Goal: Information Seeking & Learning: Learn about a topic

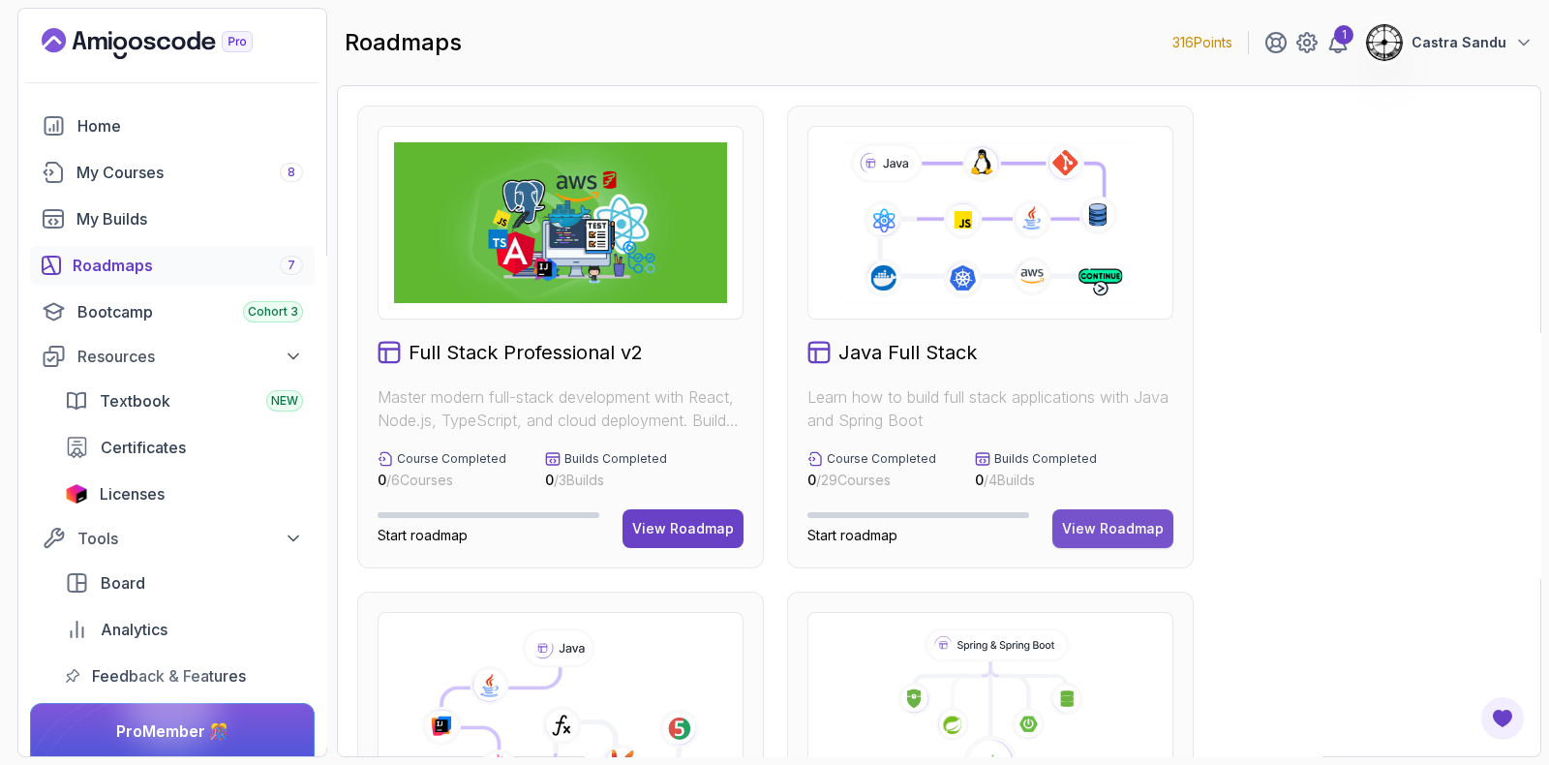
click at [1147, 513] on button "View Roadmap" at bounding box center [1113, 528] width 121 height 39
click at [1147, 536] on div "View Roadmap" at bounding box center [1113, 528] width 102 height 19
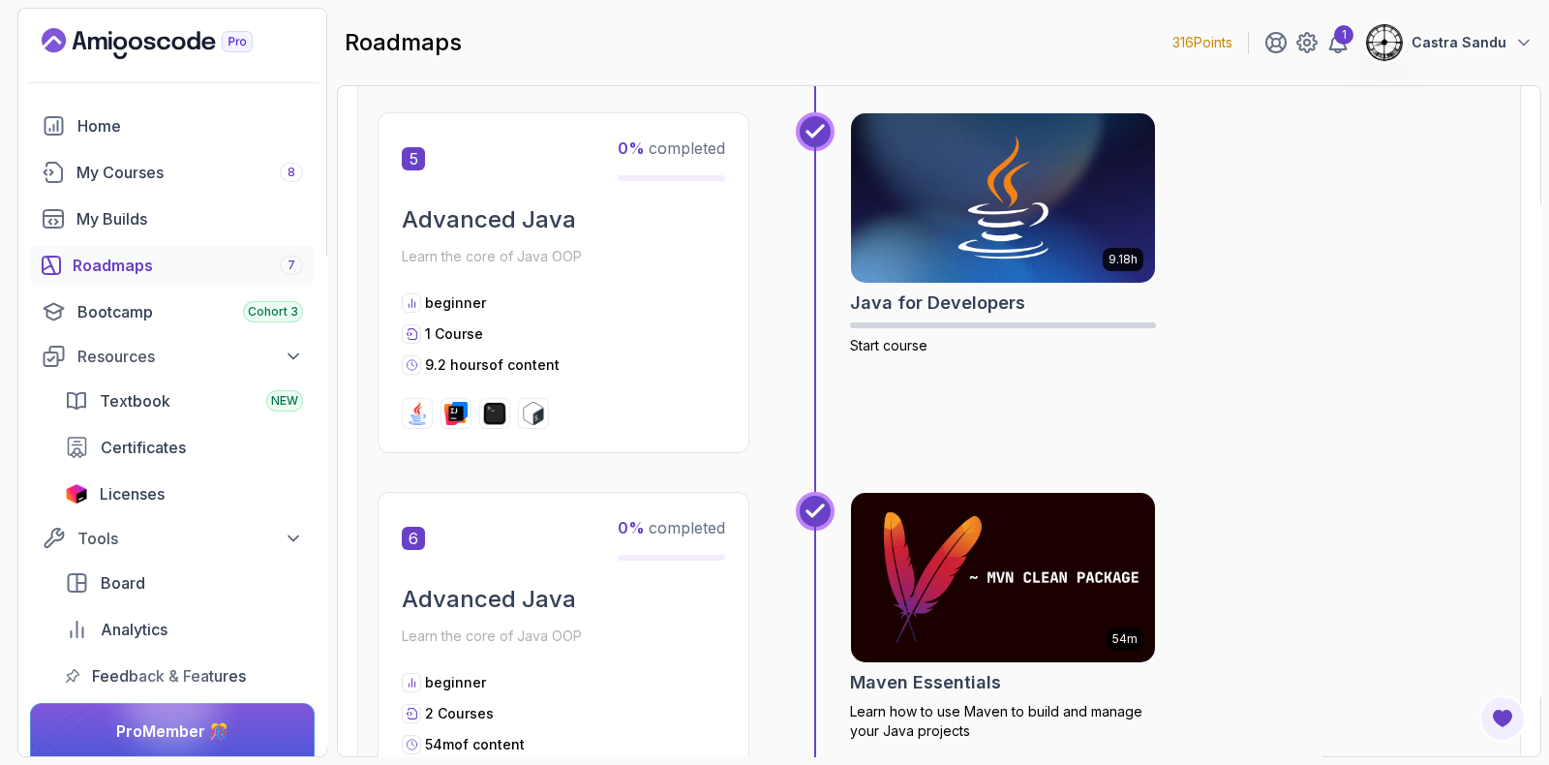
scroll to position [2058, 0]
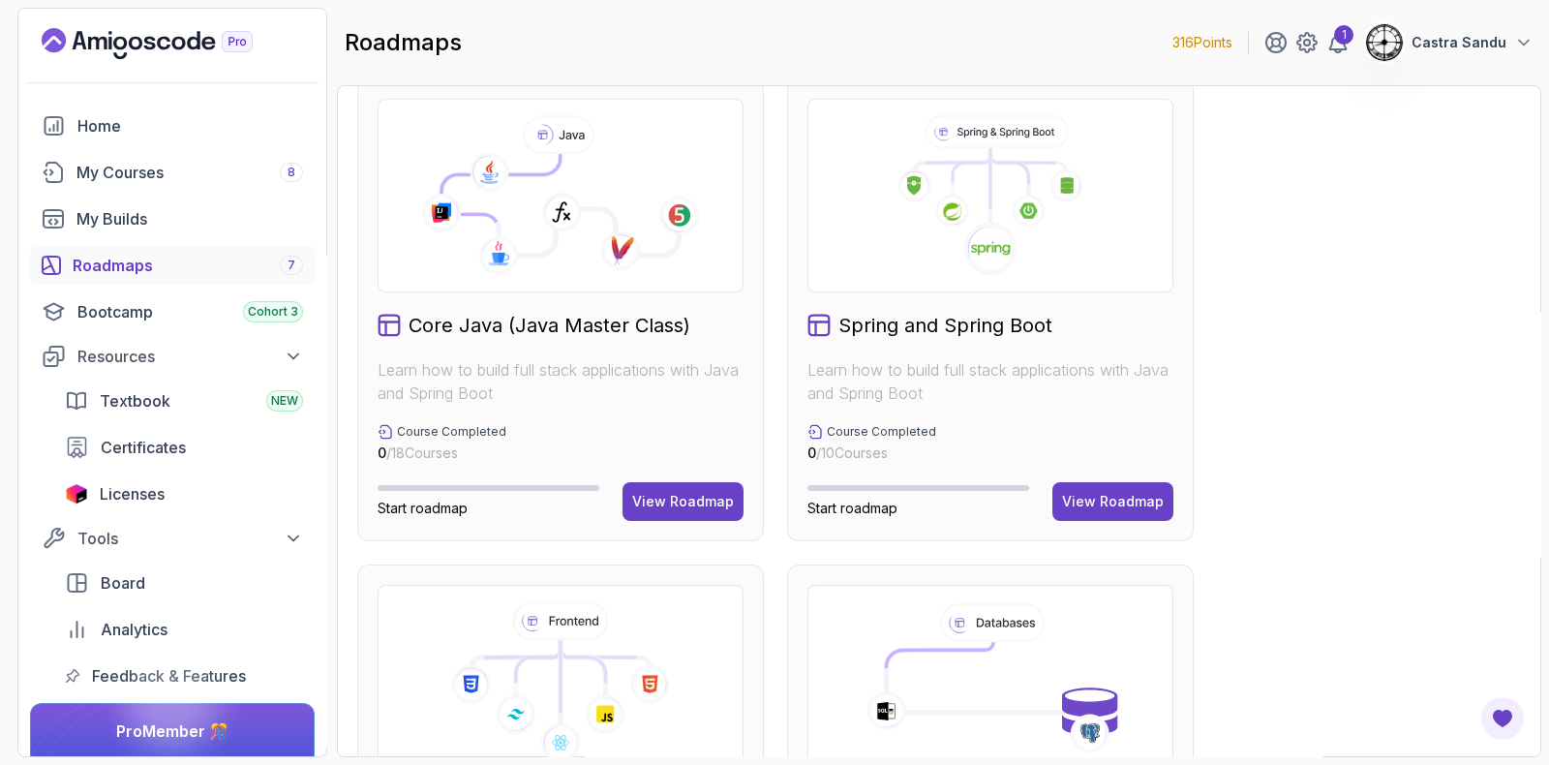
scroll to position [483, 0]
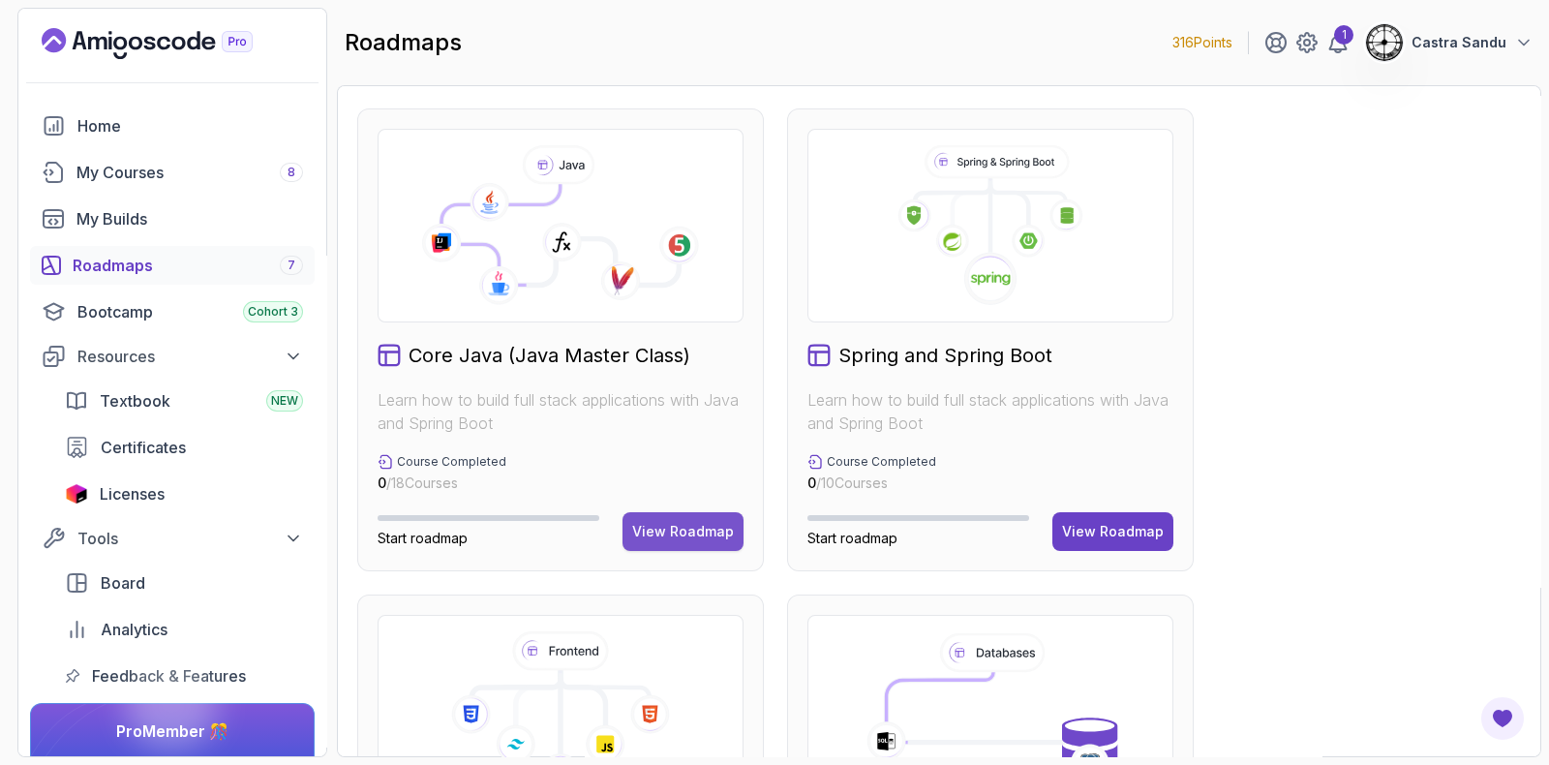
click at [672, 532] on div "View Roadmap" at bounding box center [683, 531] width 102 height 19
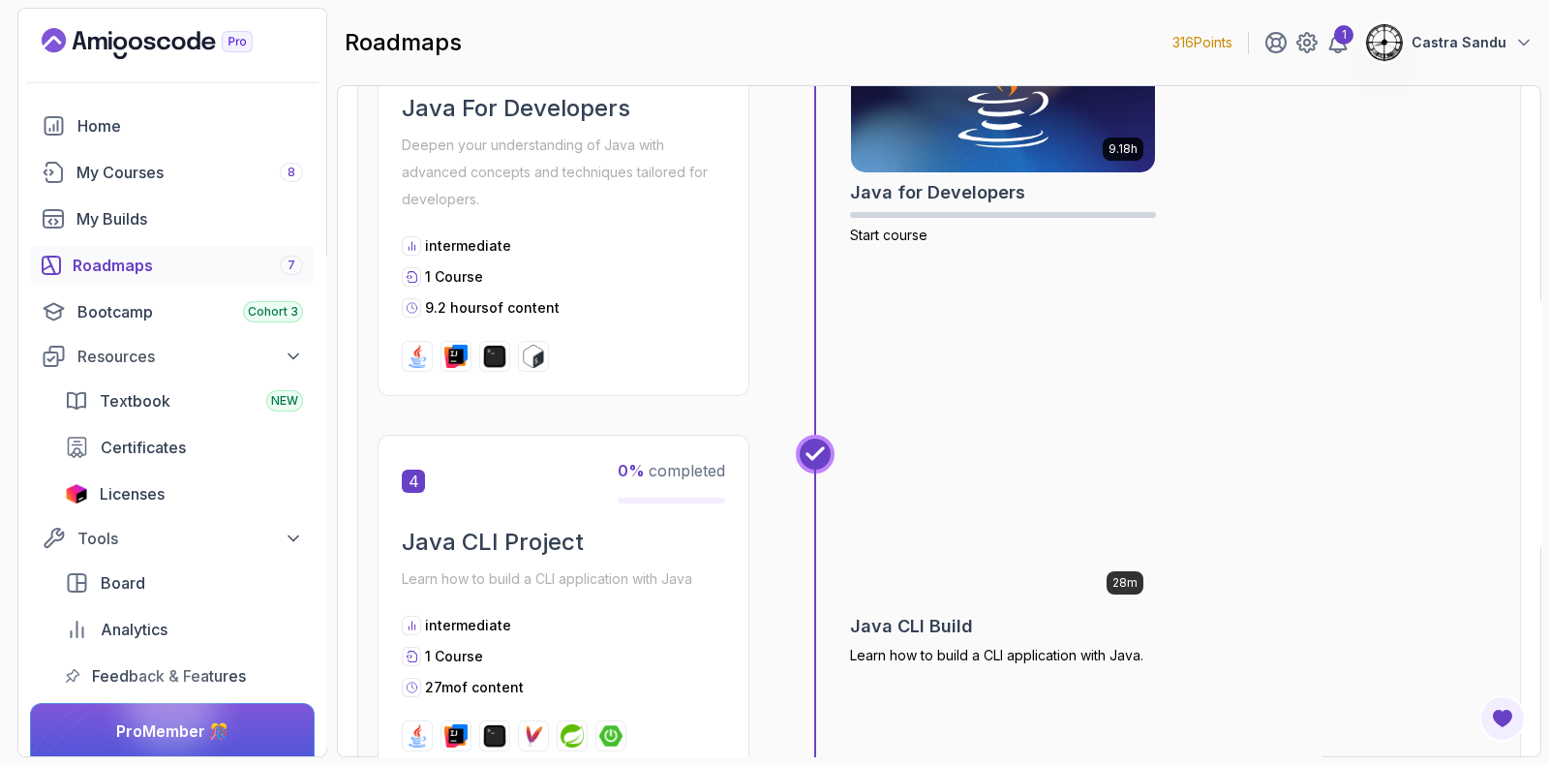
scroll to position [1109, 0]
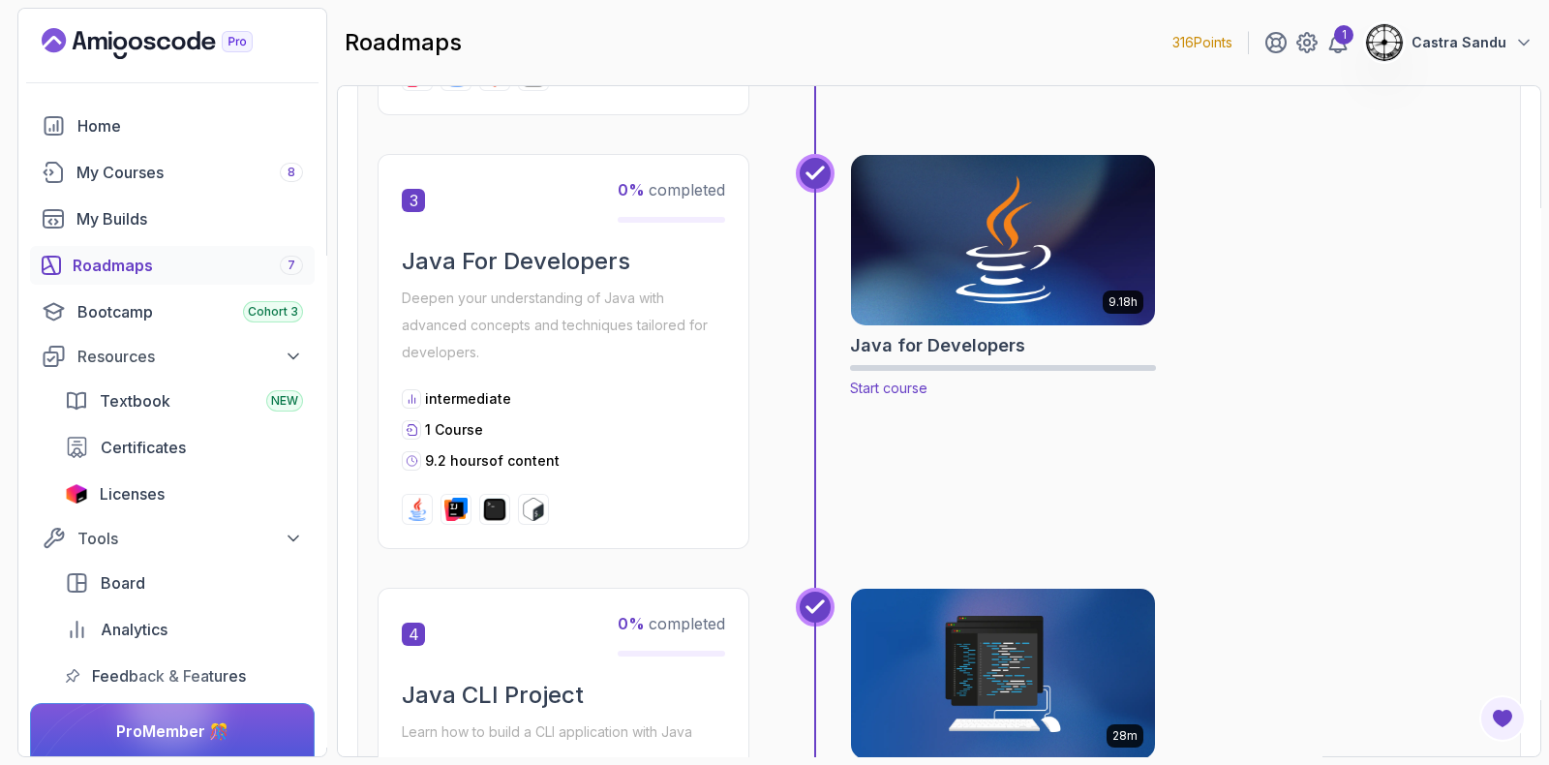
click at [965, 250] on img at bounding box center [1003, 240] width 320 height 179
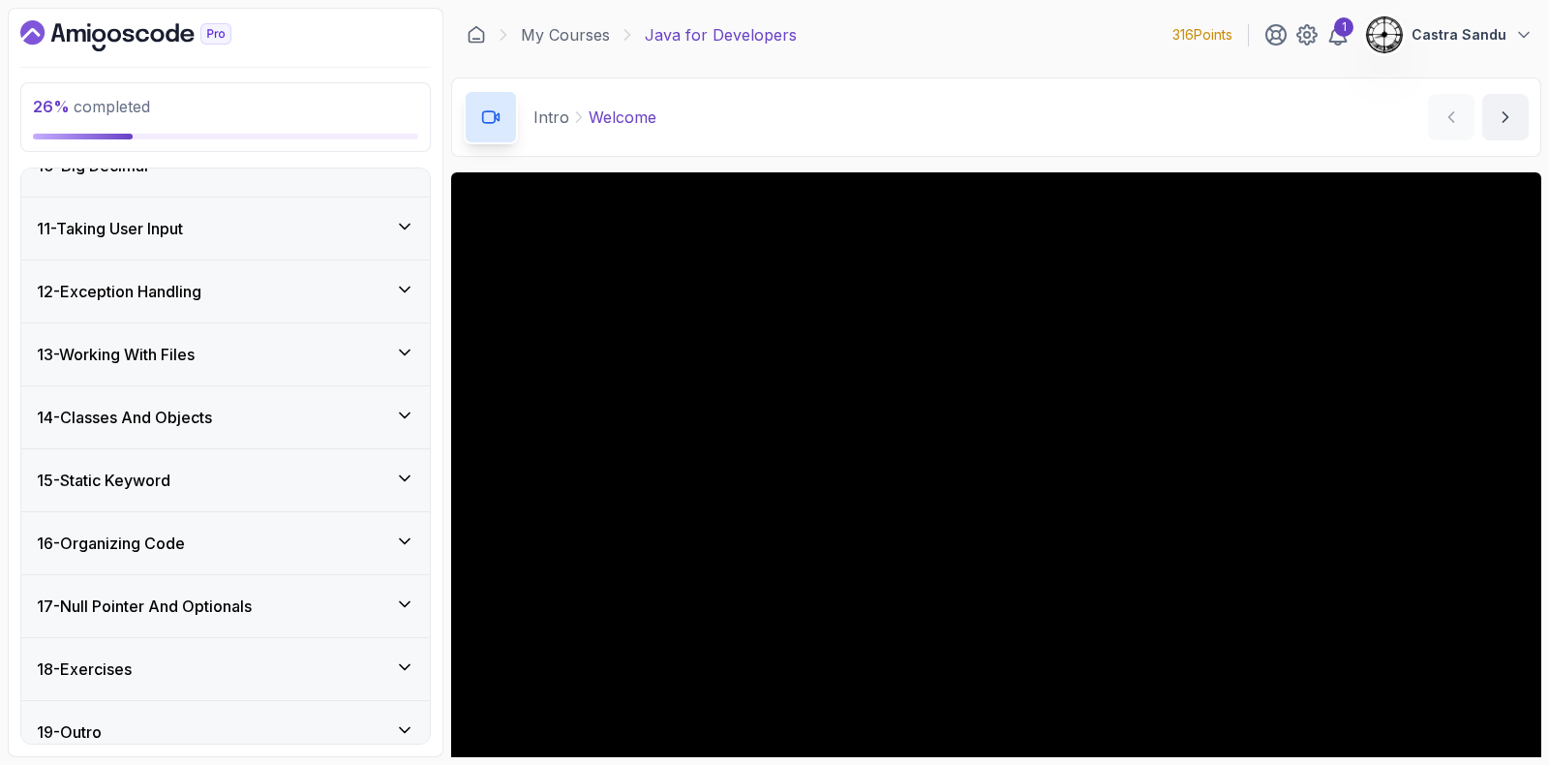
scroll to position [779, 0]
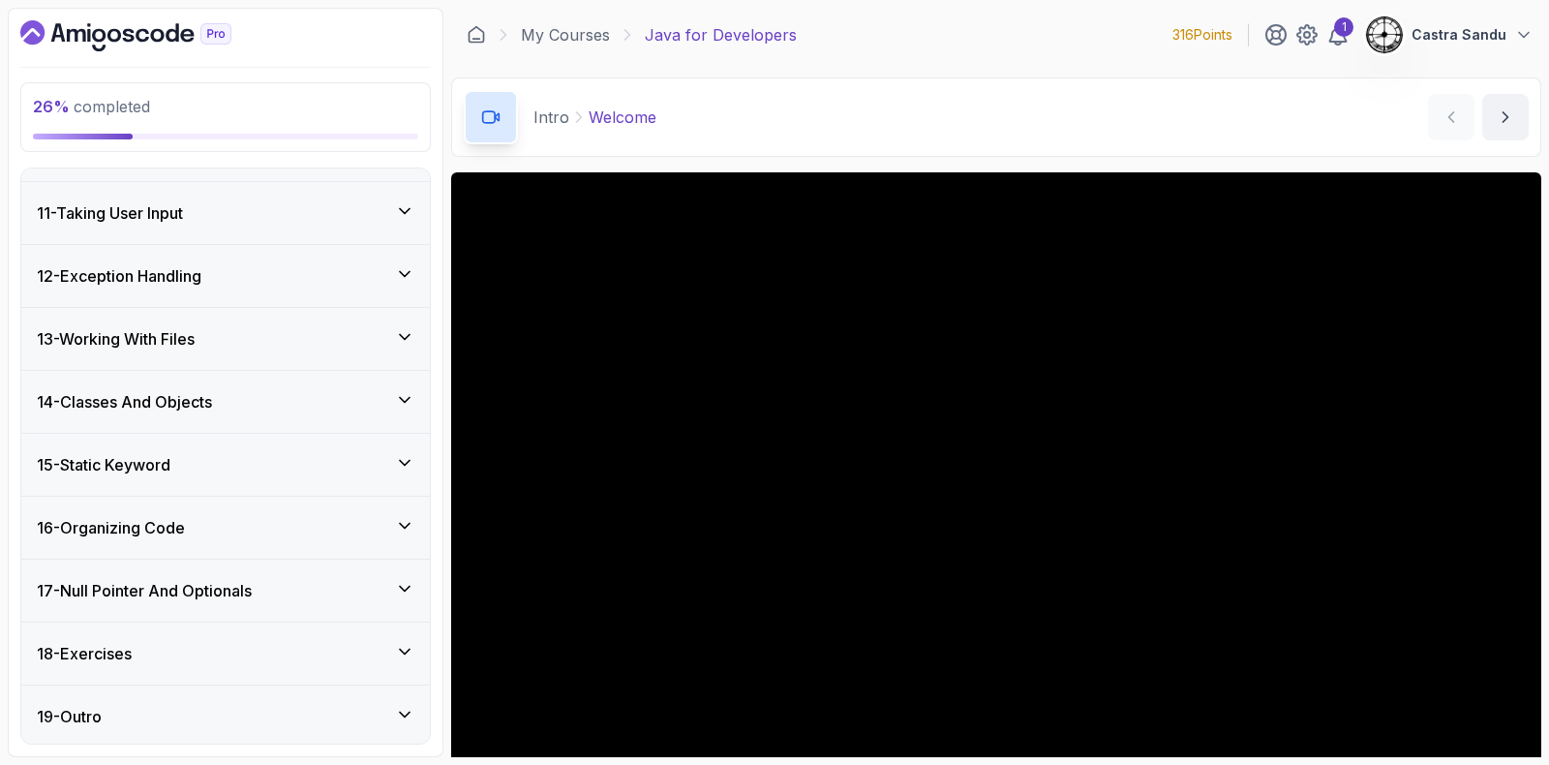
click at [124, 529] on h3 "16 - Organizing Code" at bounding box center [111, 527] width 148 height 23
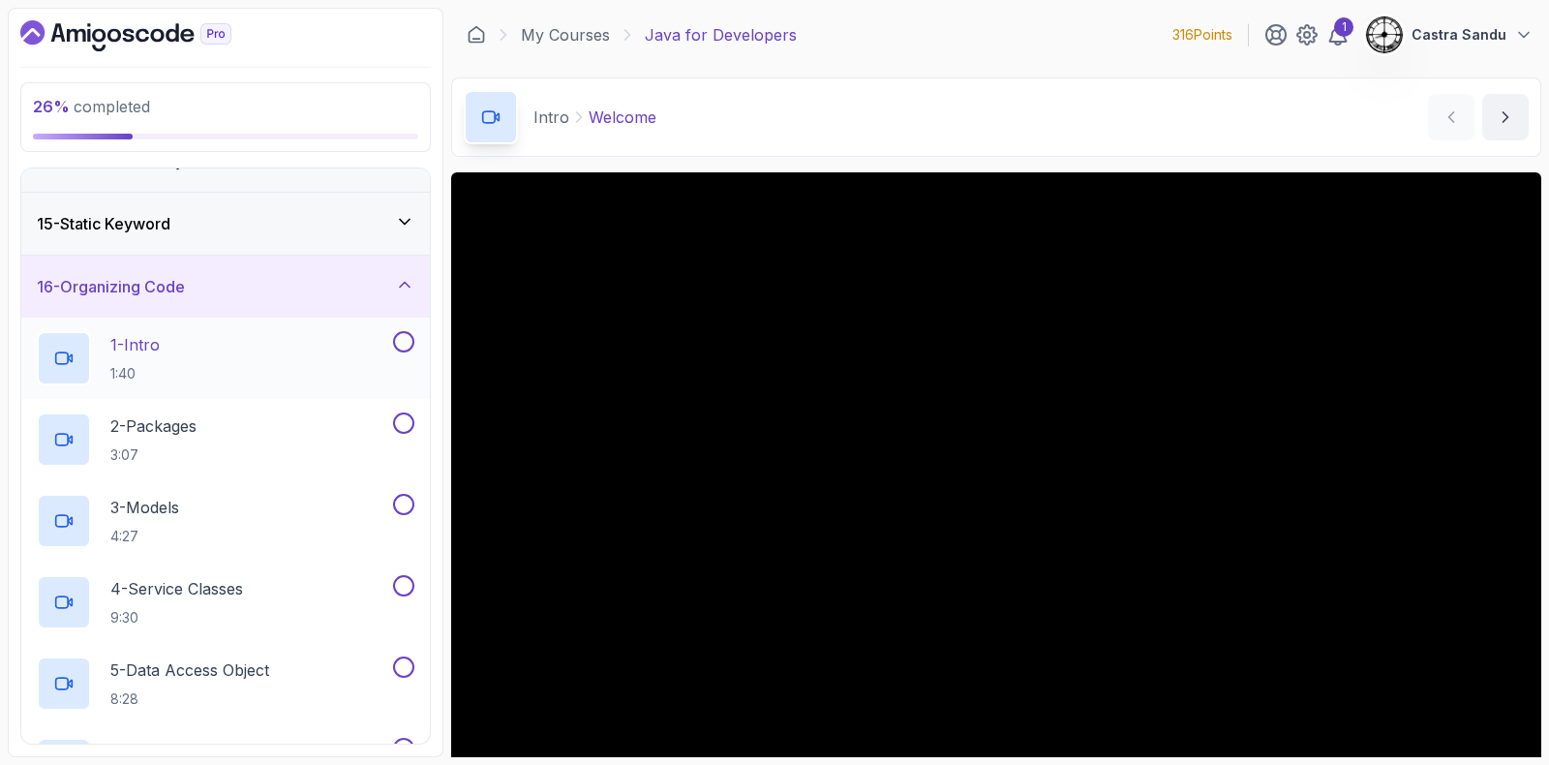
scroll to position [736, 0]
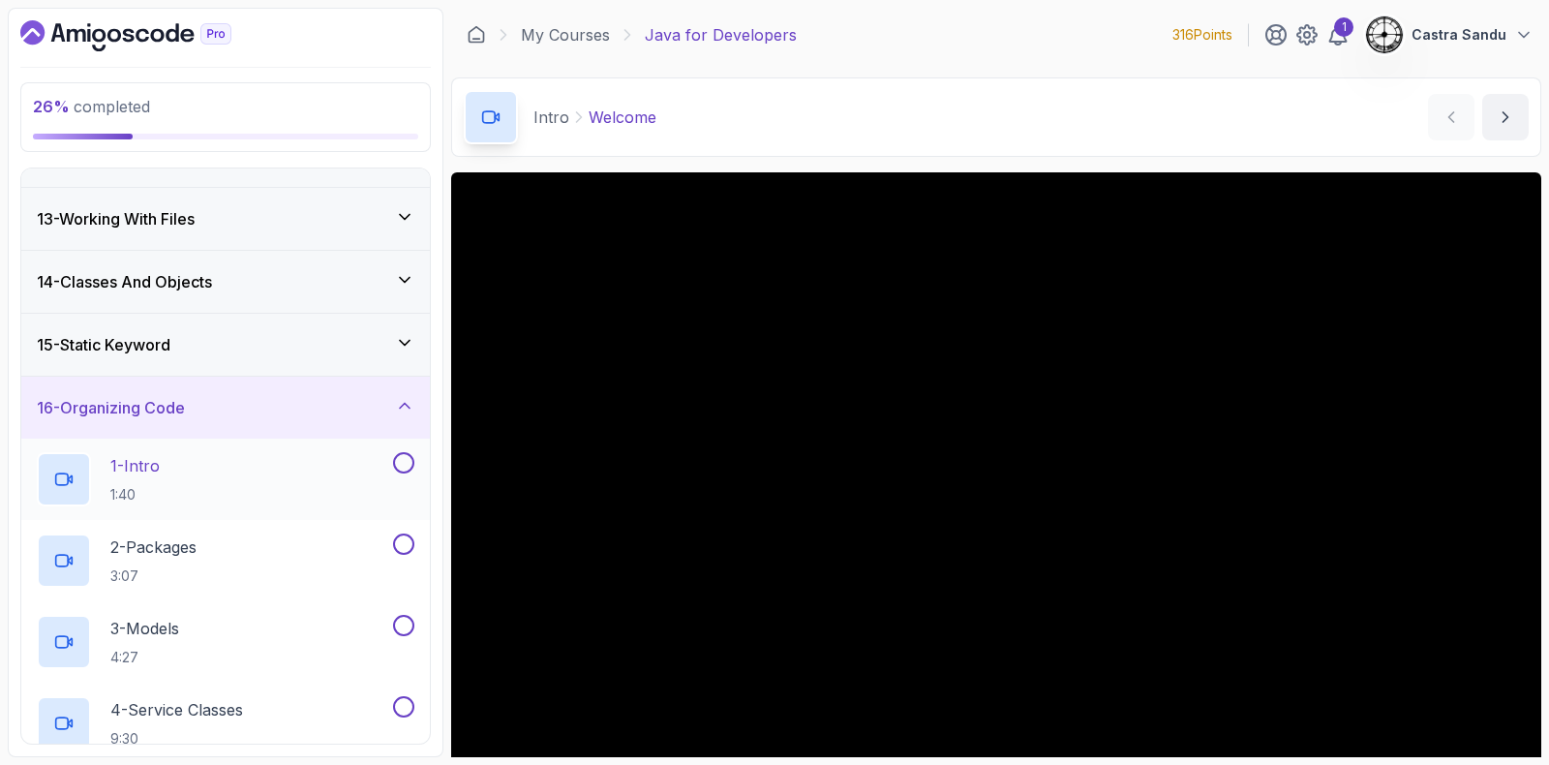
click at [126, 333] on h3 "15 - Static Keyword" at bounding box center [104, 344] width 134 height 23
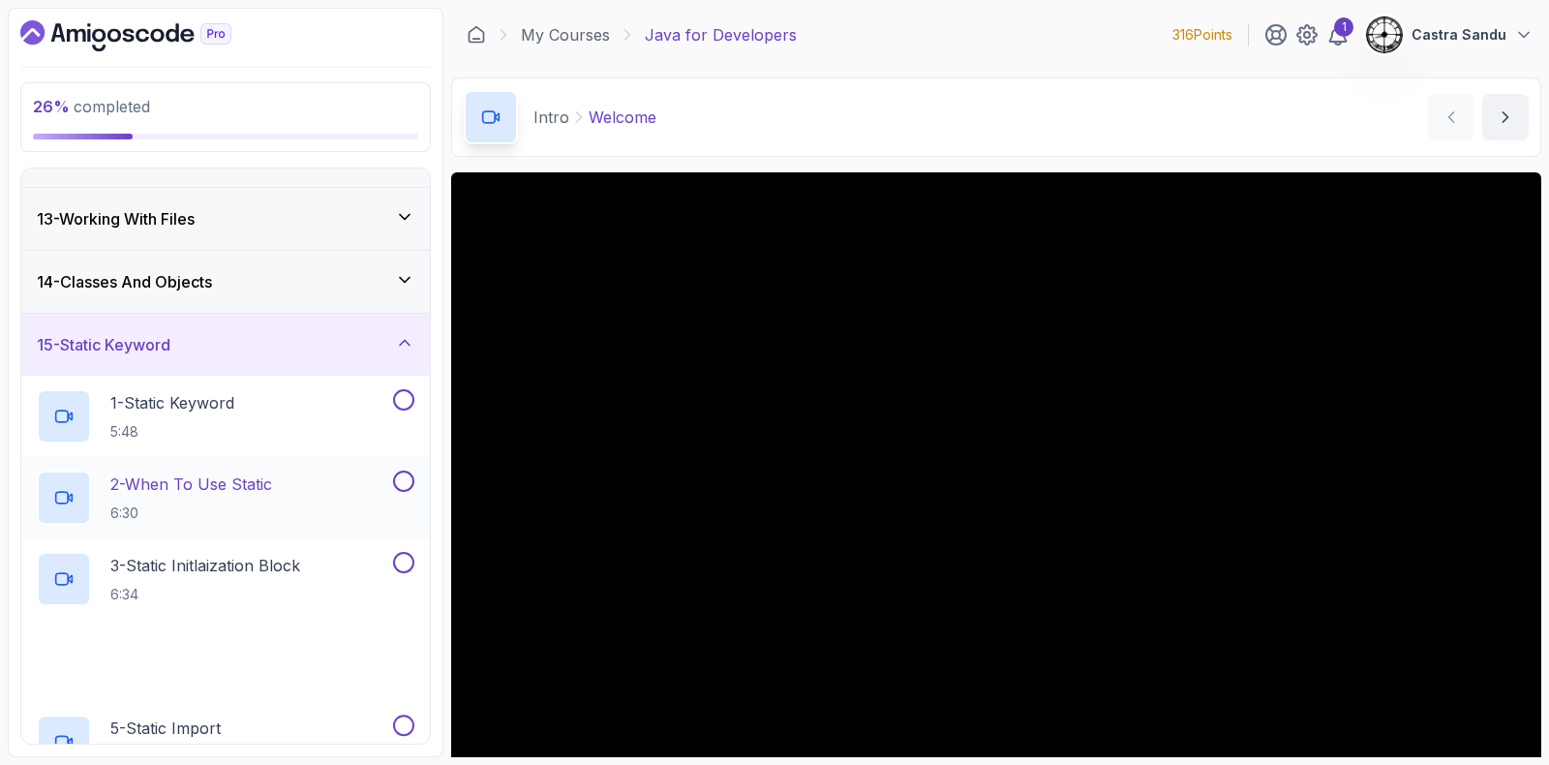
scroll to position [857, 0]
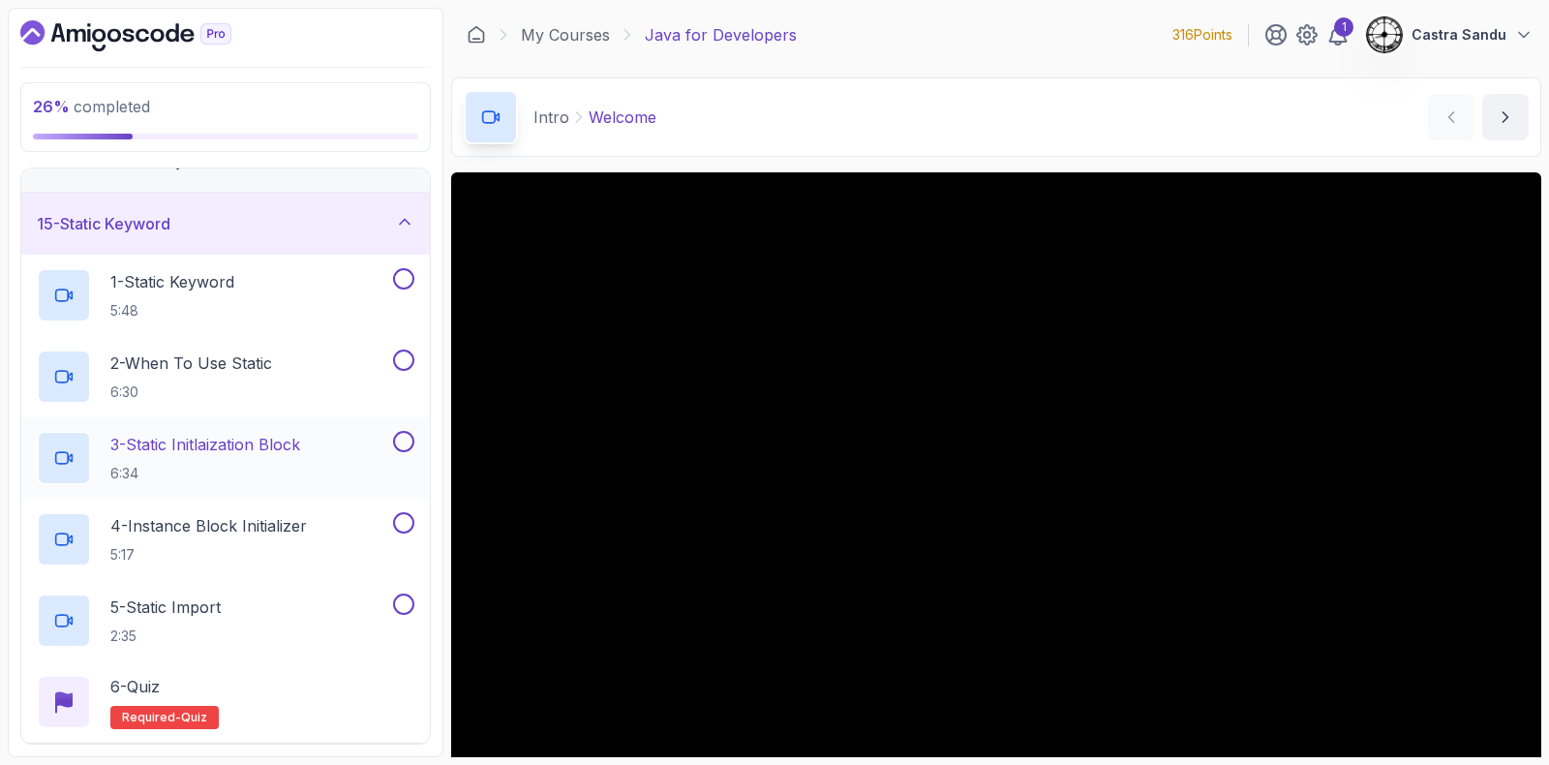
click at [184, 450] on p "3 - Static Initlaization Block" at bounding box center [205, 444] width 190 height 23
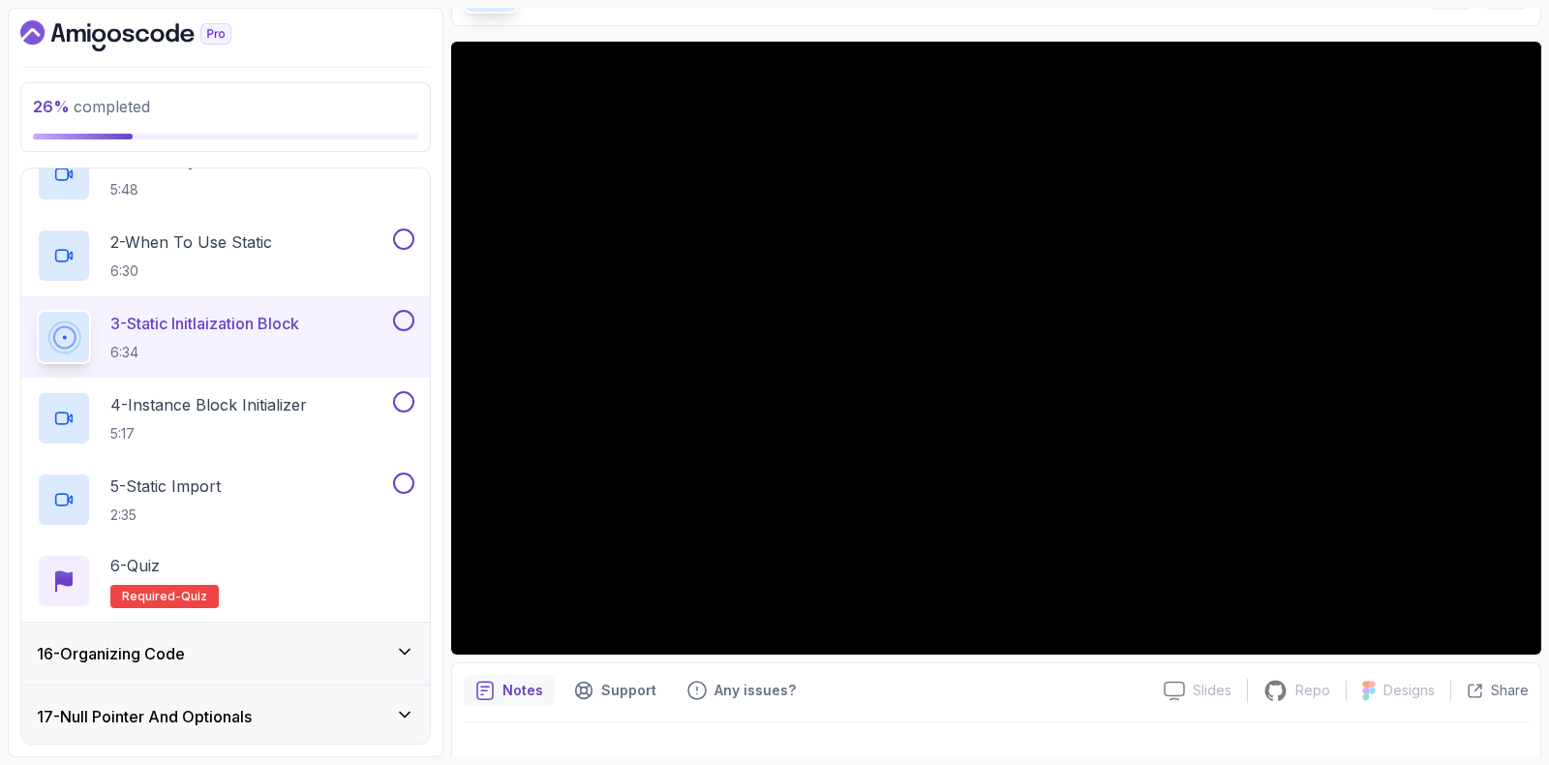
scroll to position [162, 0]
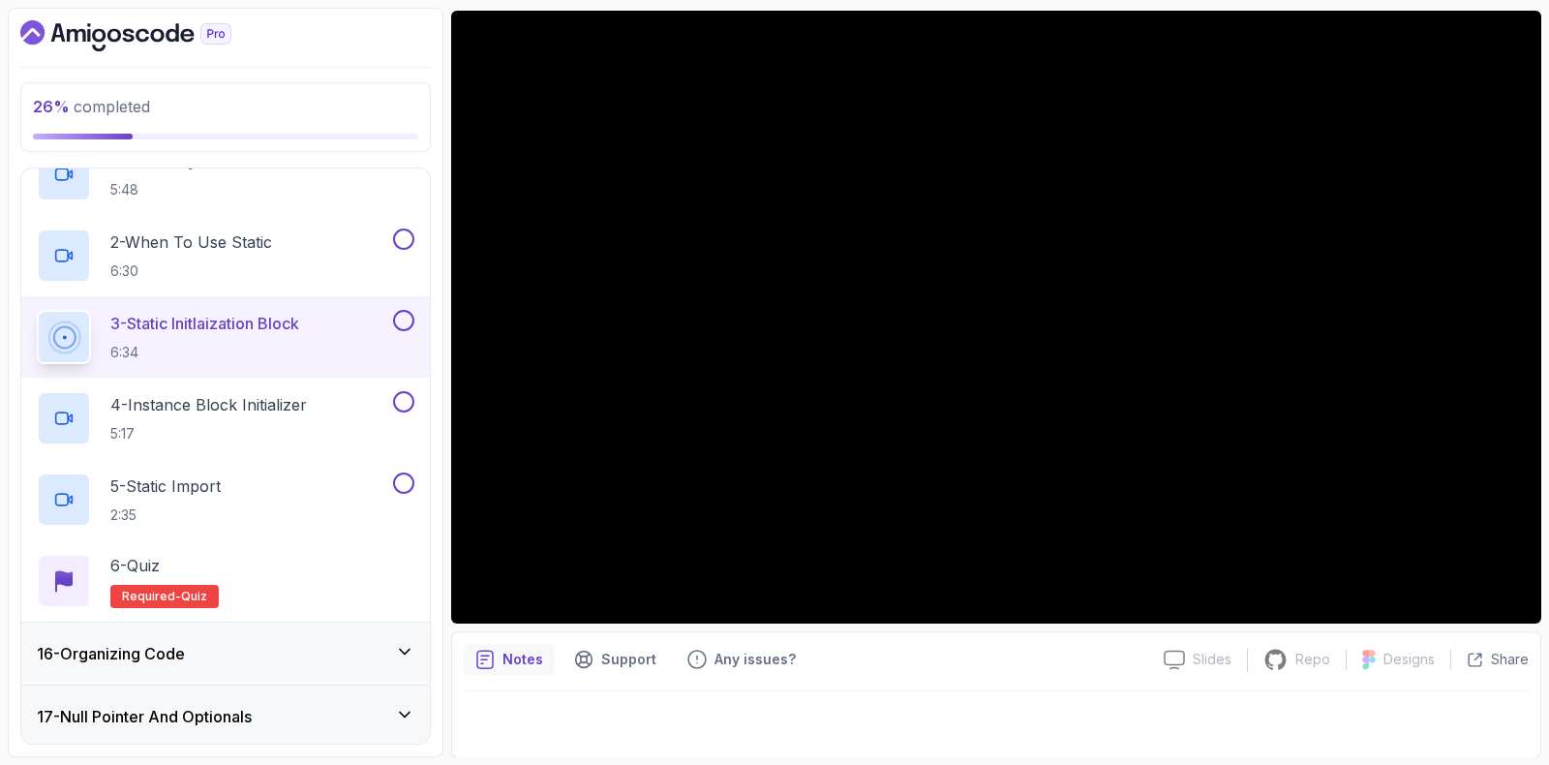
click at [397, 316] on button at bounding box center [403, 320] width 21 height 21
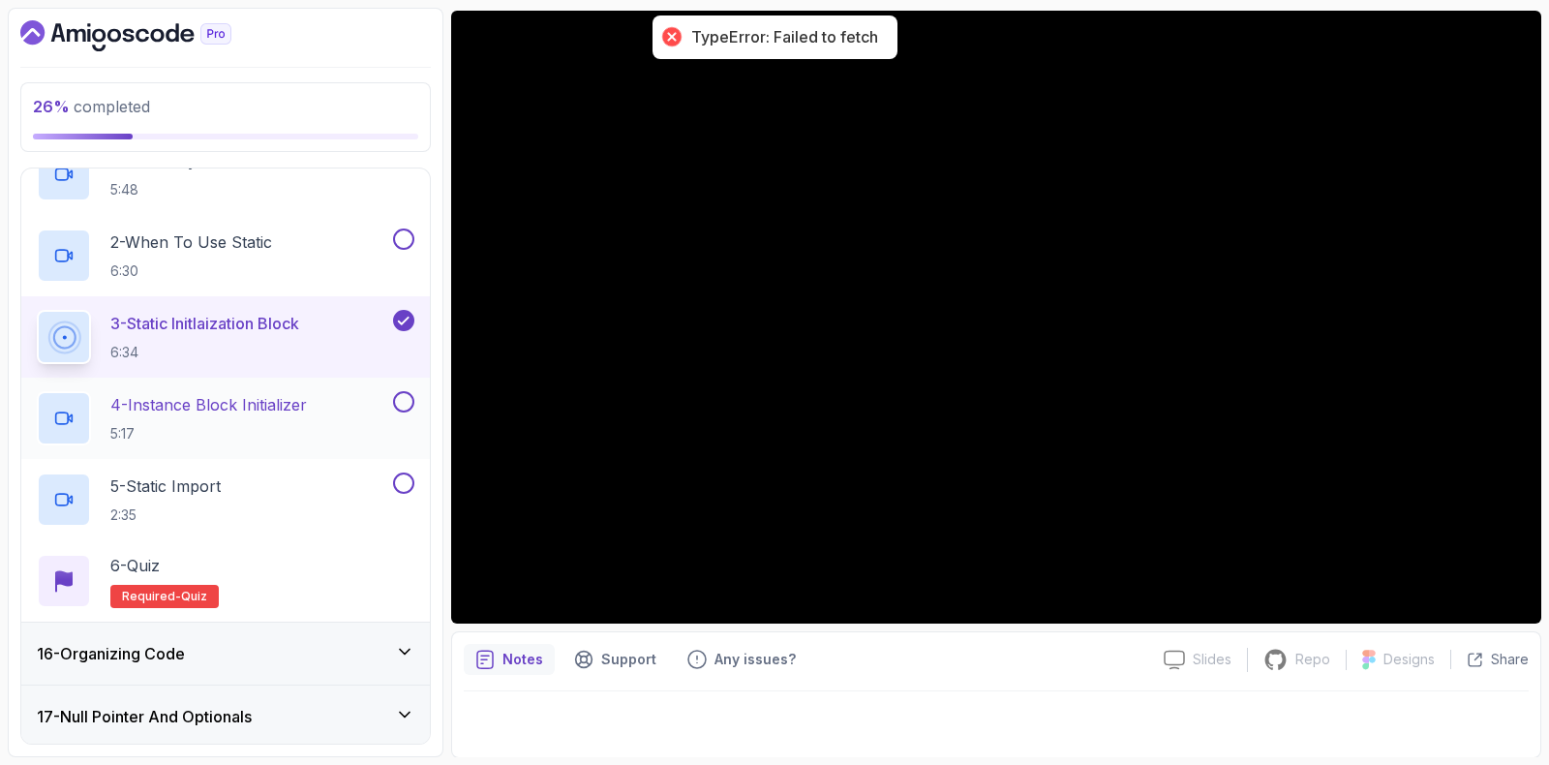
click at [307, 394] on p "4 - Instance Block Initializer" at bounding box center [208, 404] width 197 height 23
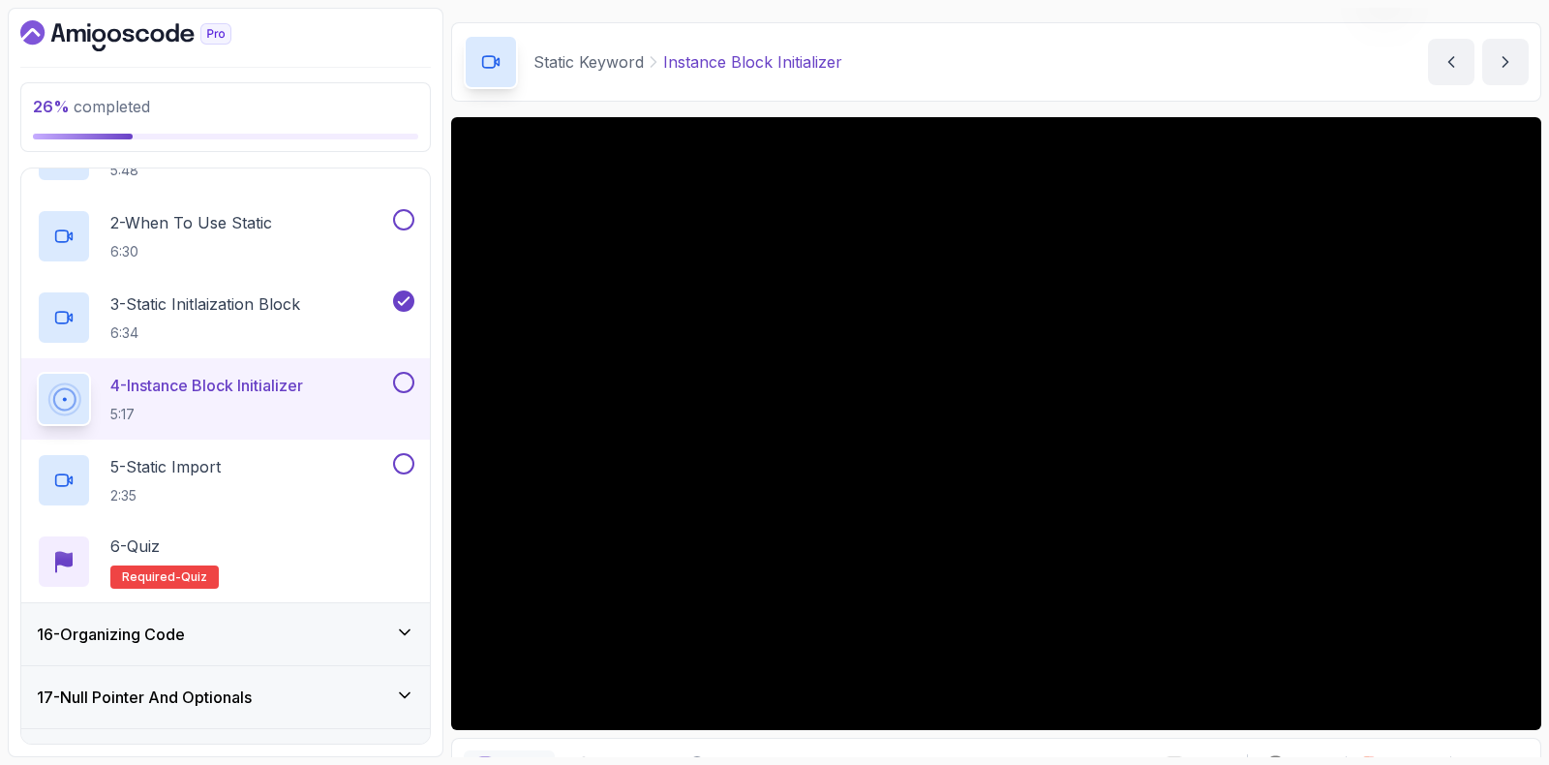
scroll to position [162, 0]
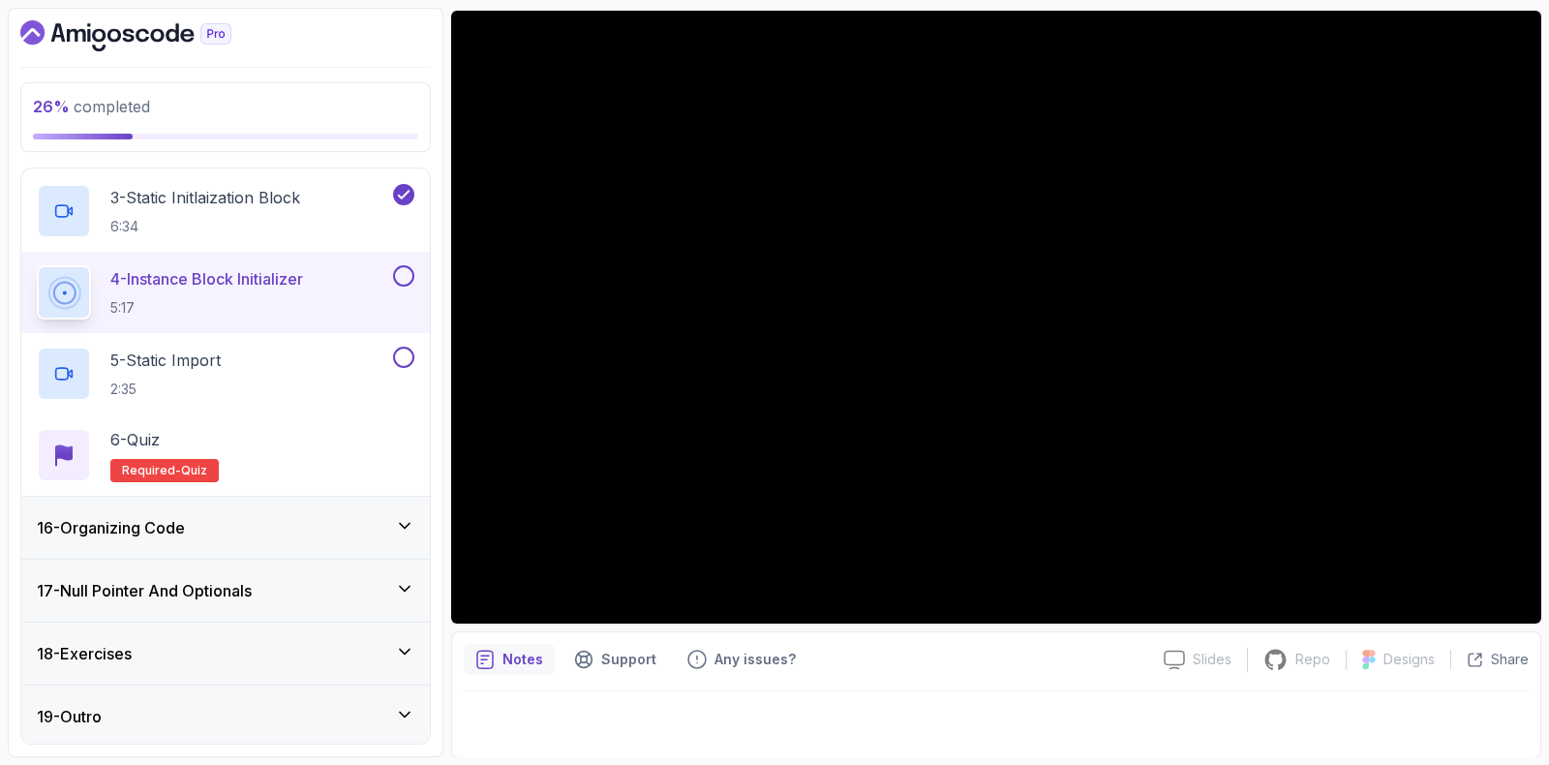
click at [412, 277] on button at bounding box center [403, 275] width 21 height 21
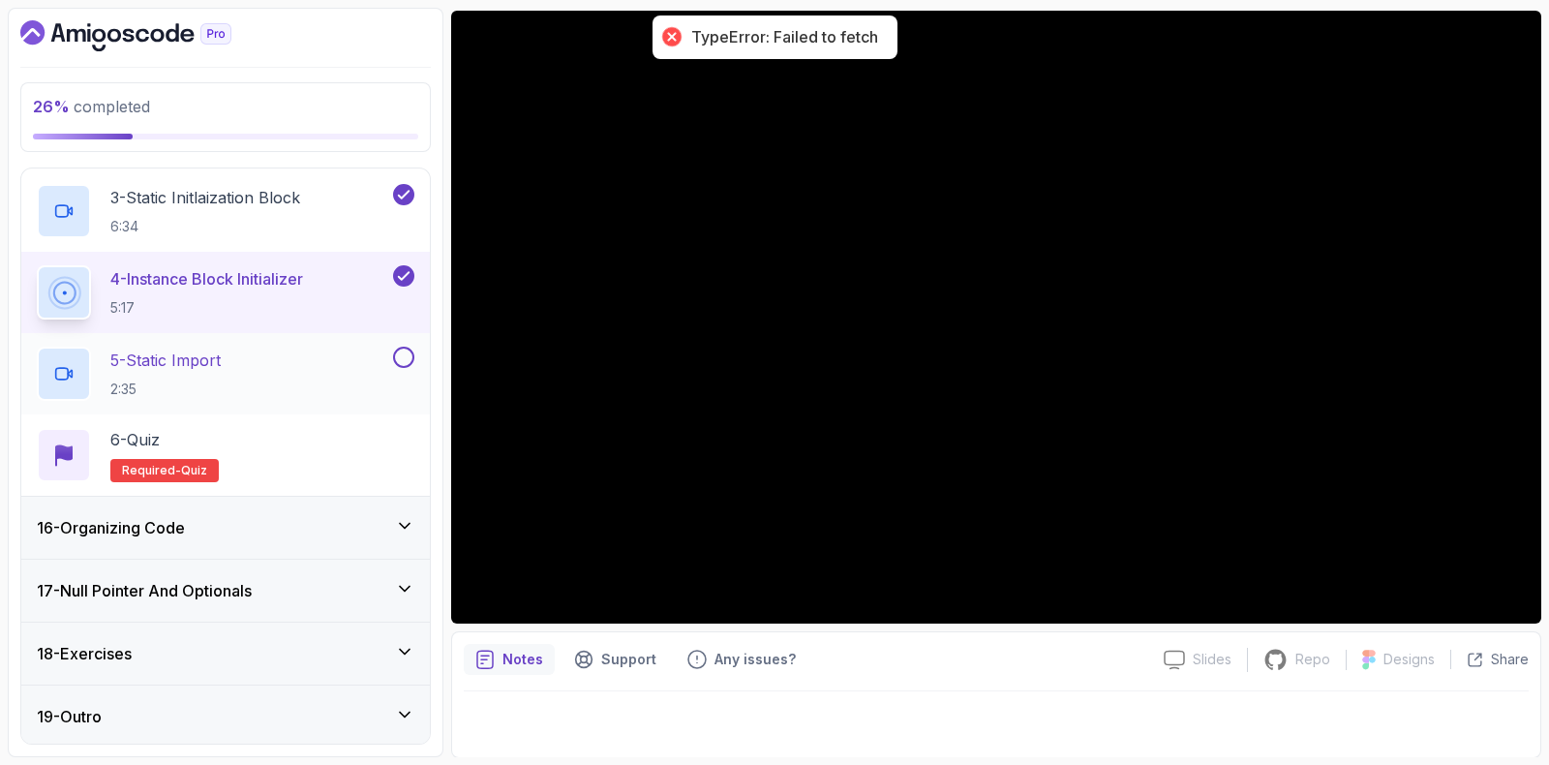
click at [194, 383] on p "2:35" at bounding box center [165, 389] width 110 height 19
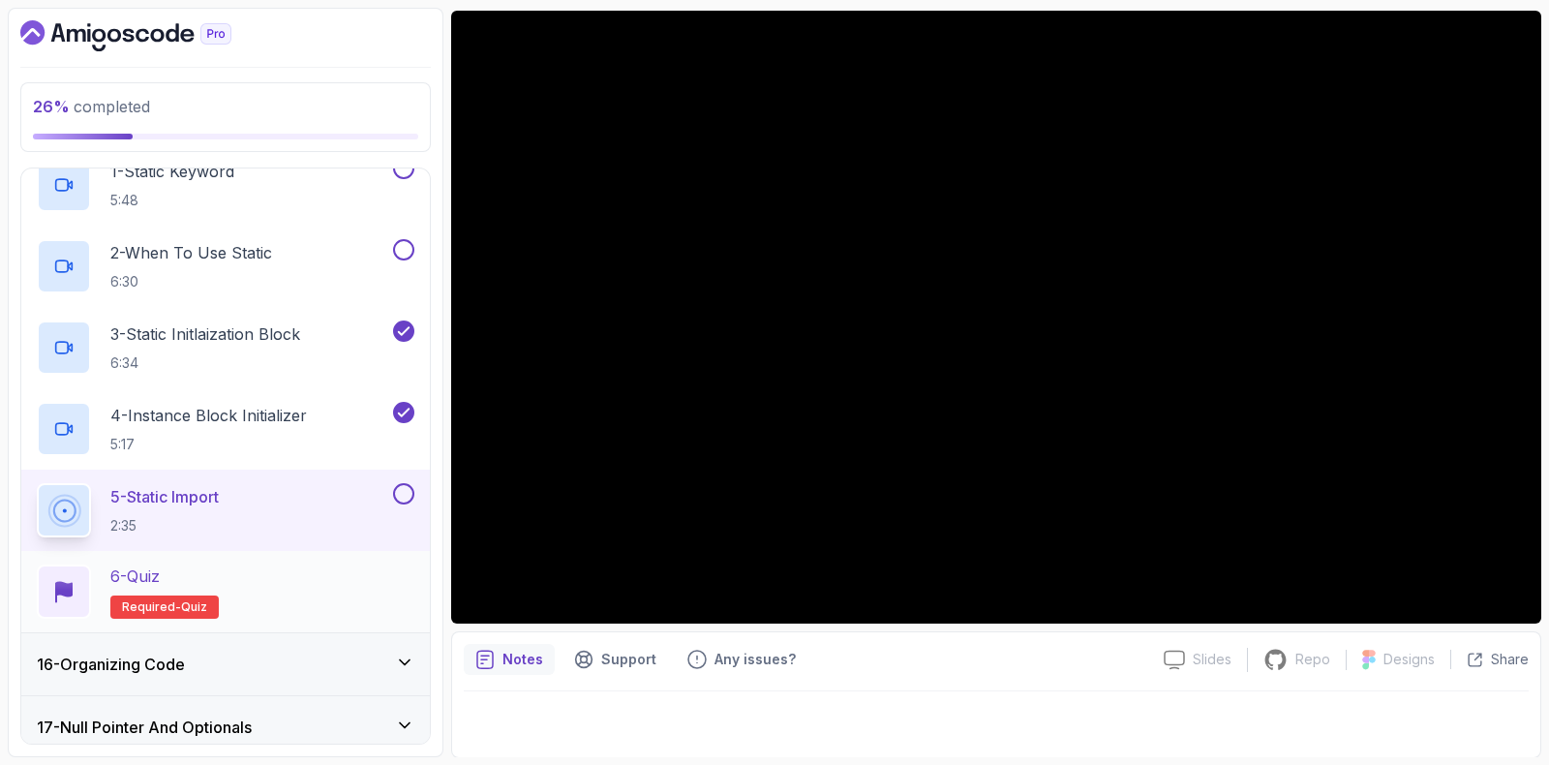
scroll to position [846, 0]
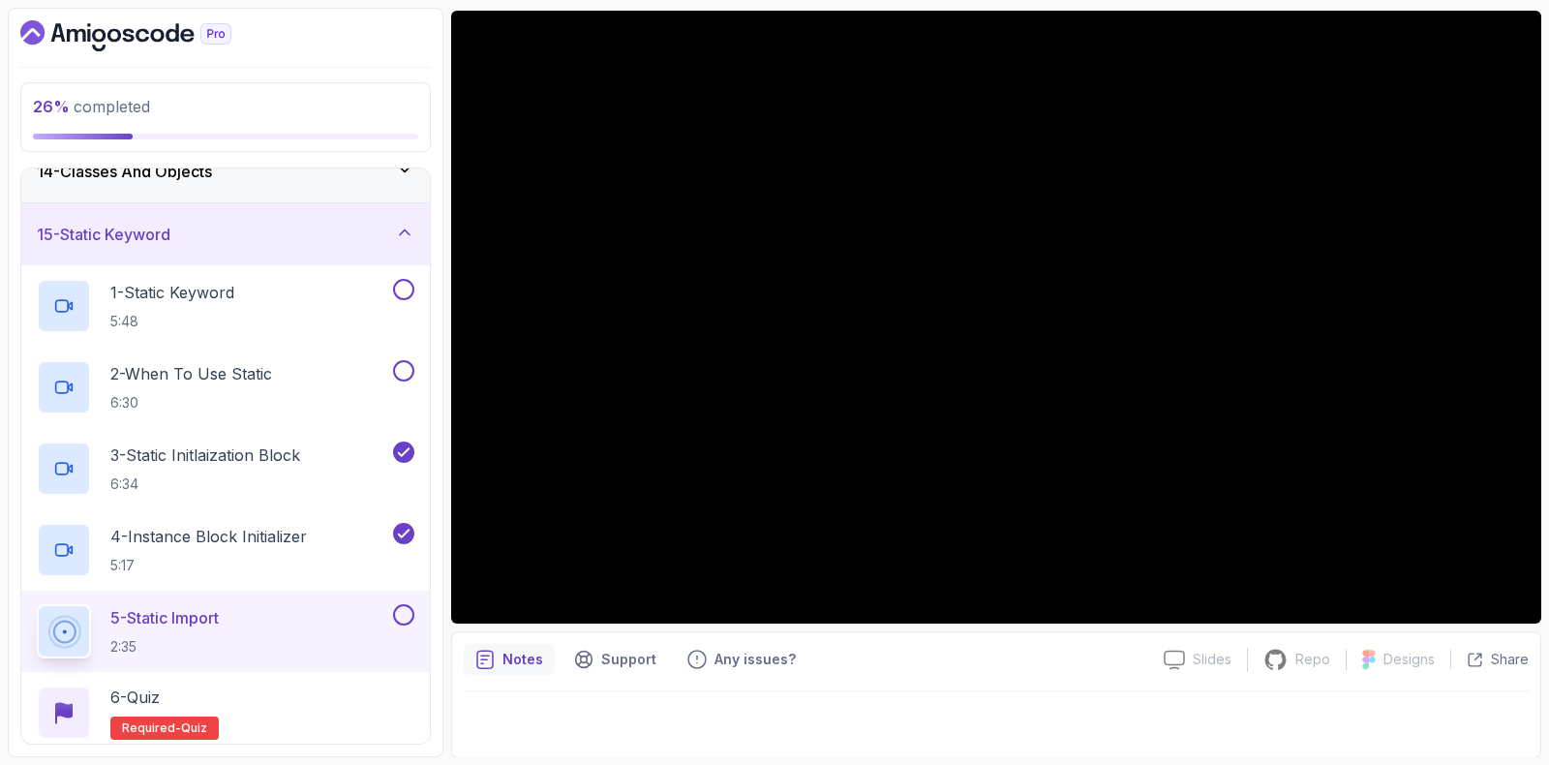
drag, startPoint x: 436, startPoint y: 215, endPoint x: 440, endPoint y: 265, distance: 50.5
click at [407, 608] on button at bounding box center [403, 614] width 21 height 21
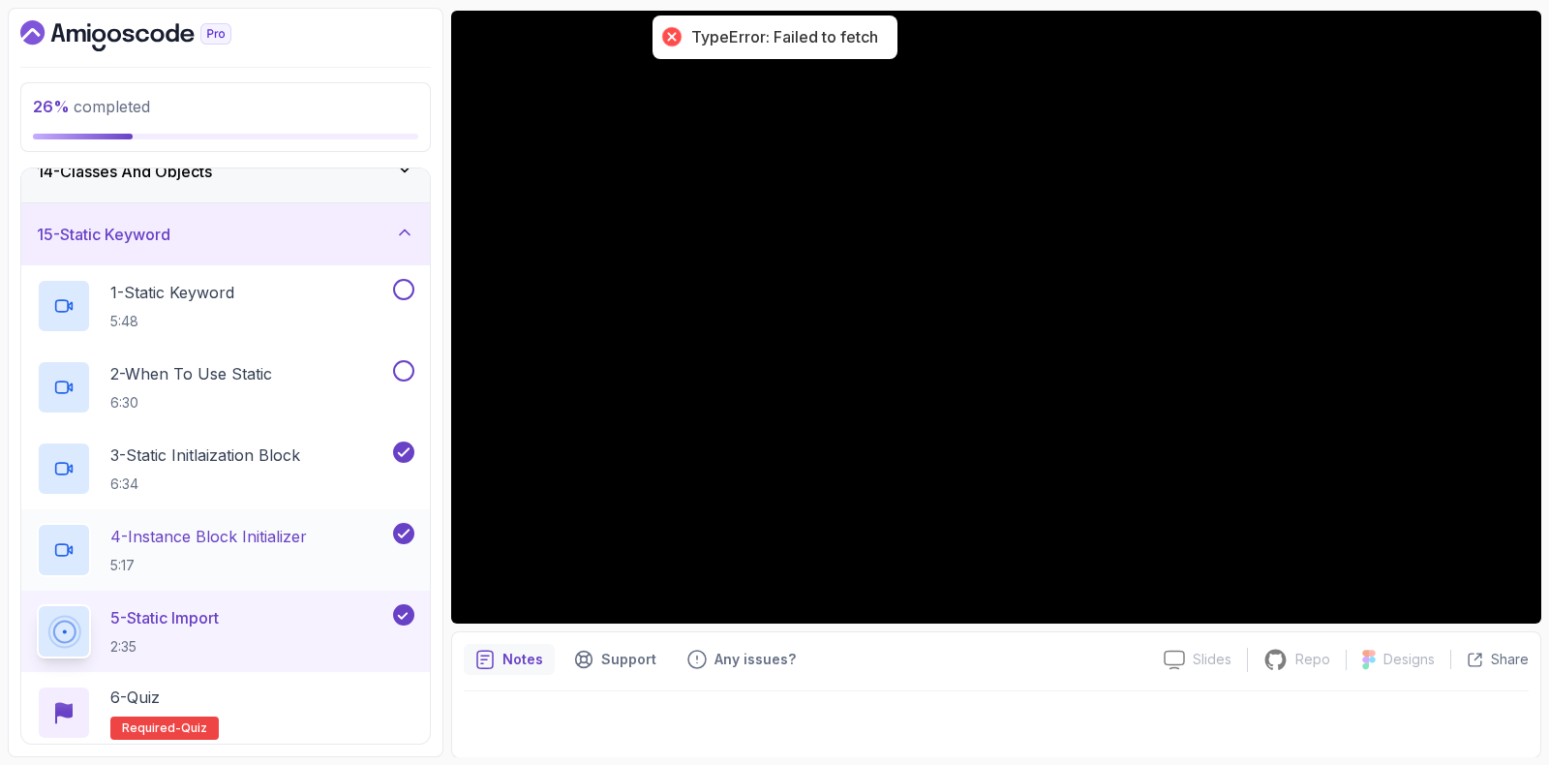
scroll to position [1104, 0]
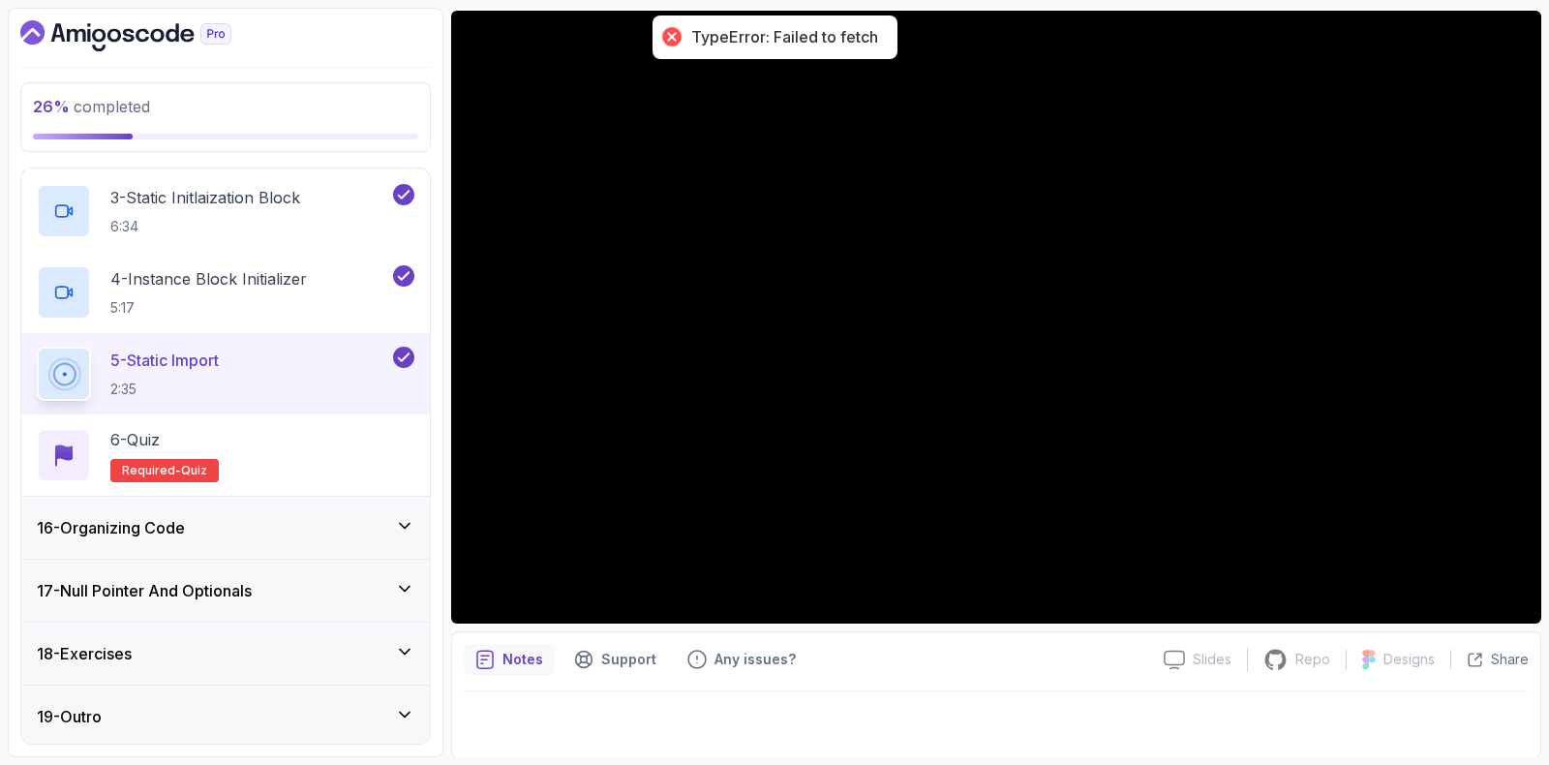
click at [111, 498] on div "16 - Organizing Code" at bounding box center [225, 528] width 409 height 62
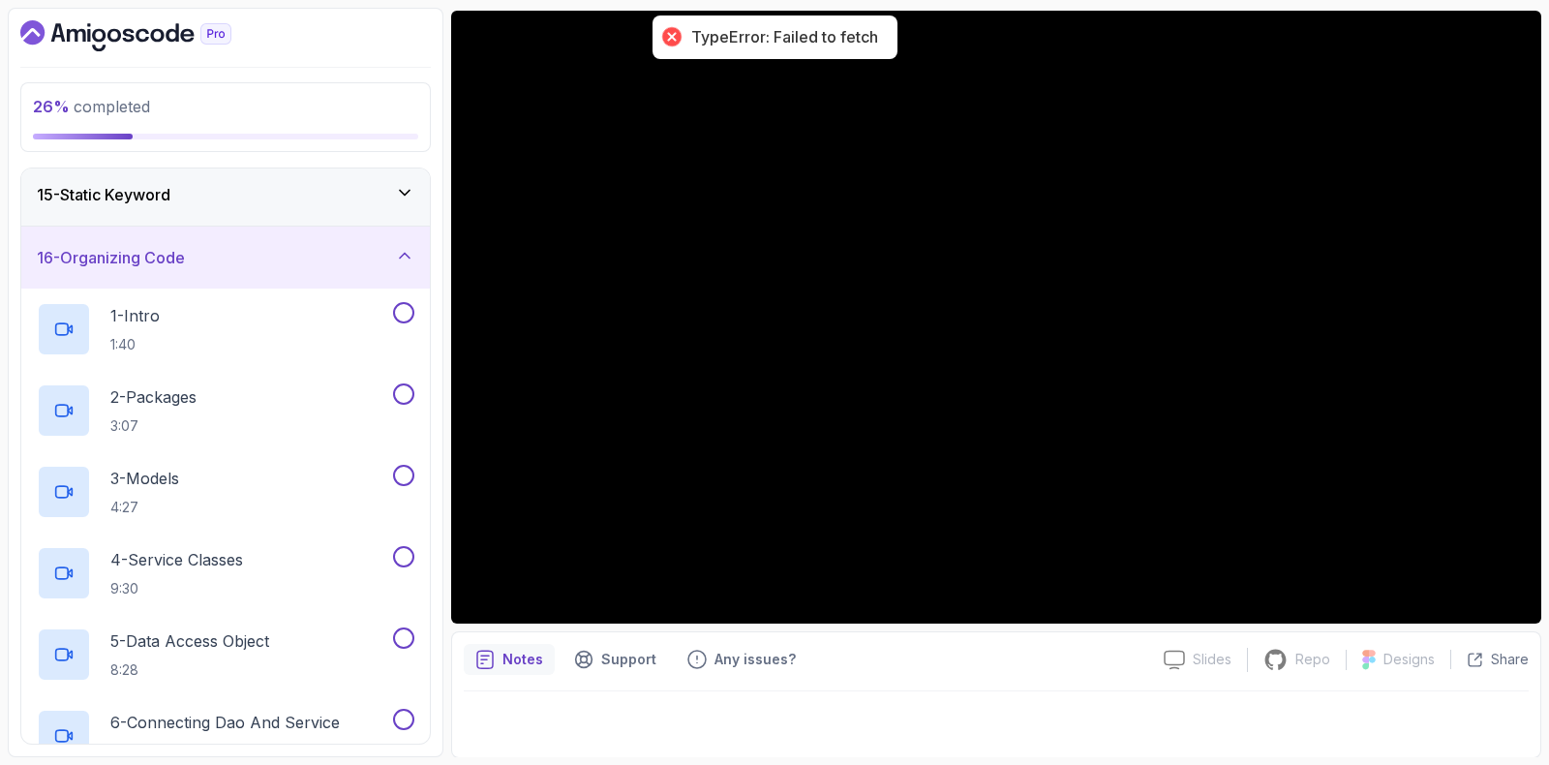
scroll to position [888, 0]
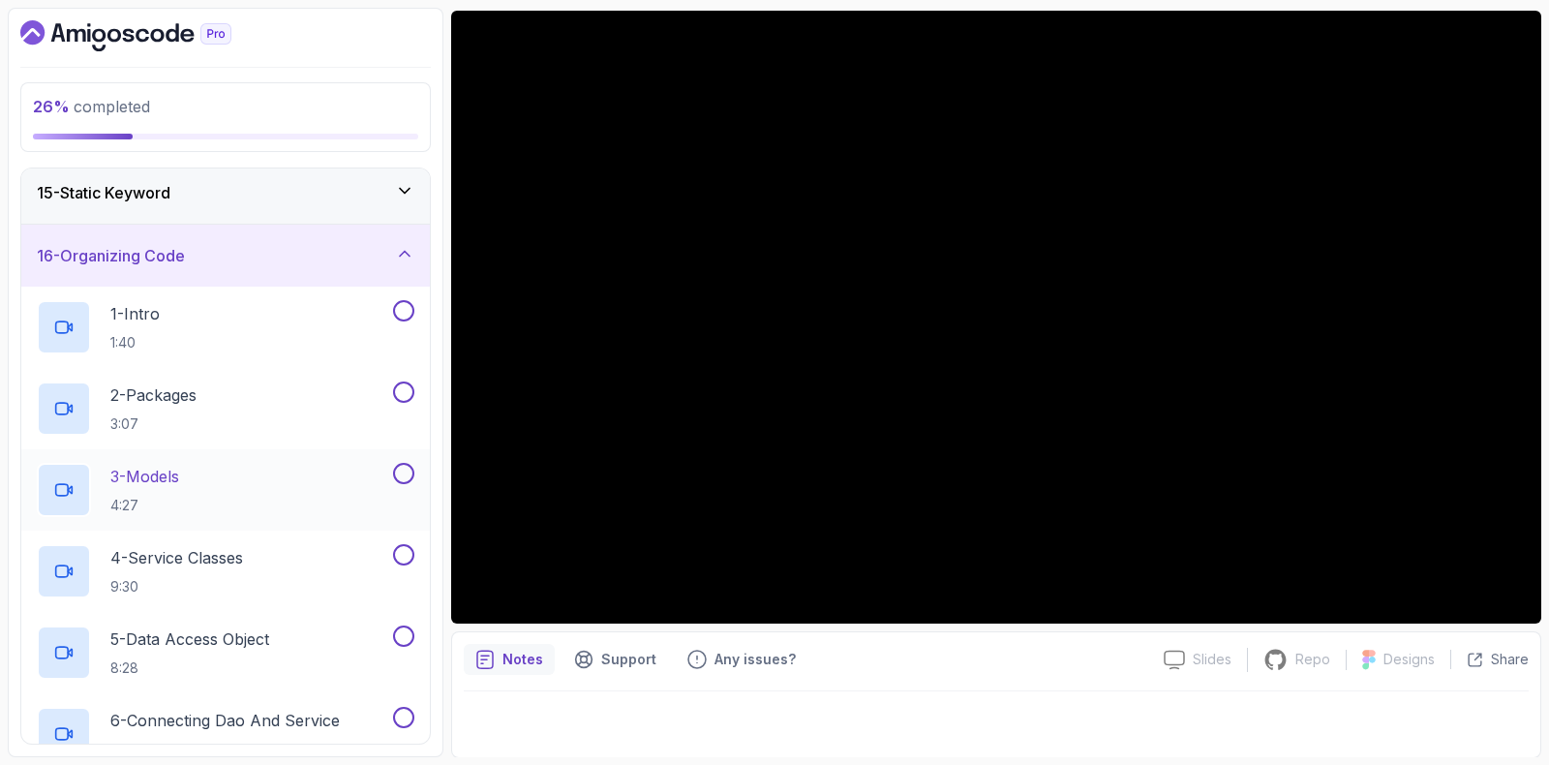
click at [162, 474] on p "3 - Models" at bounding box center [144, 476] width 69 height 23
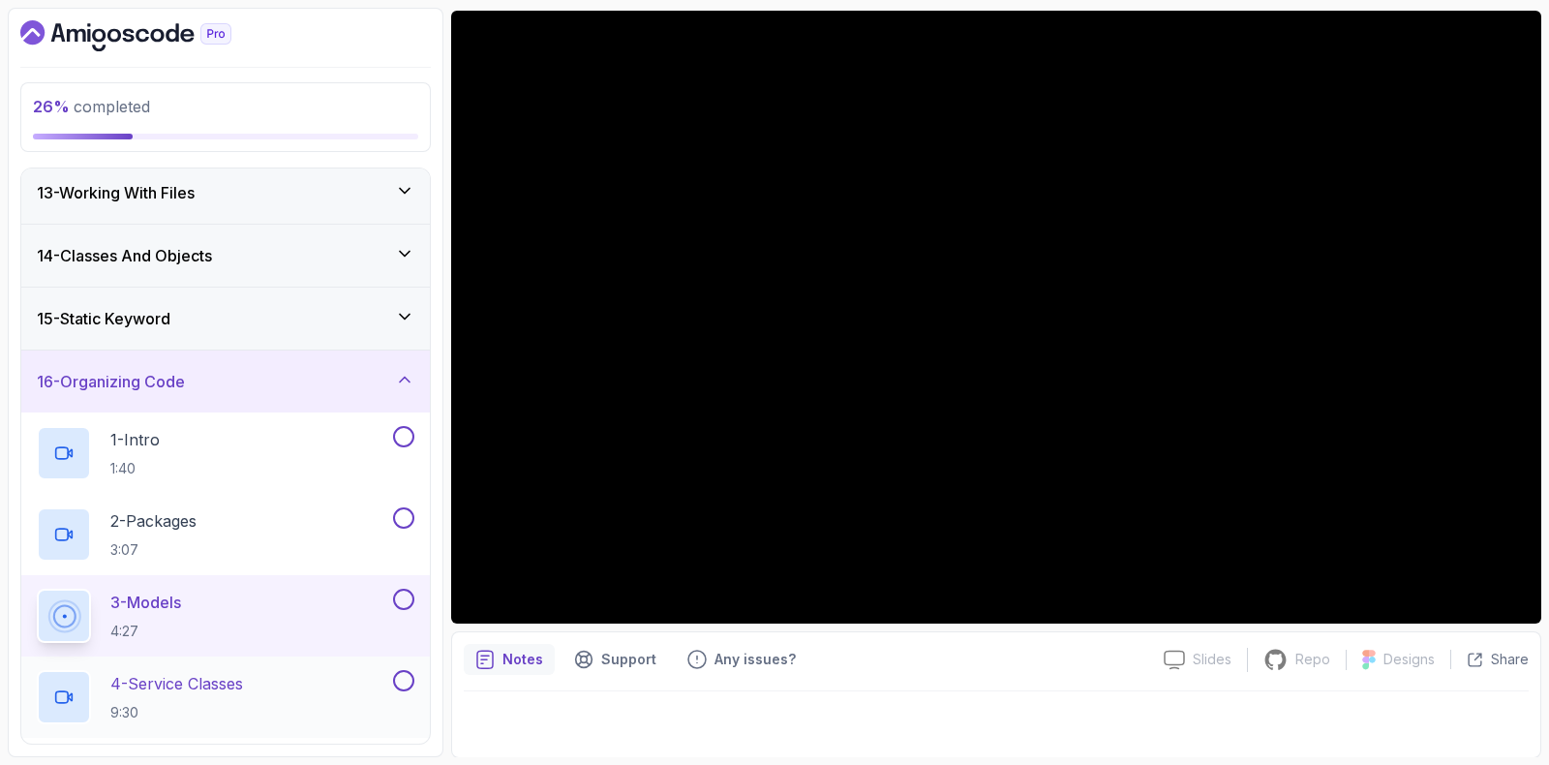
scroll to position [997, 0]
